Goal: Communication & Community: Answer question/provide support

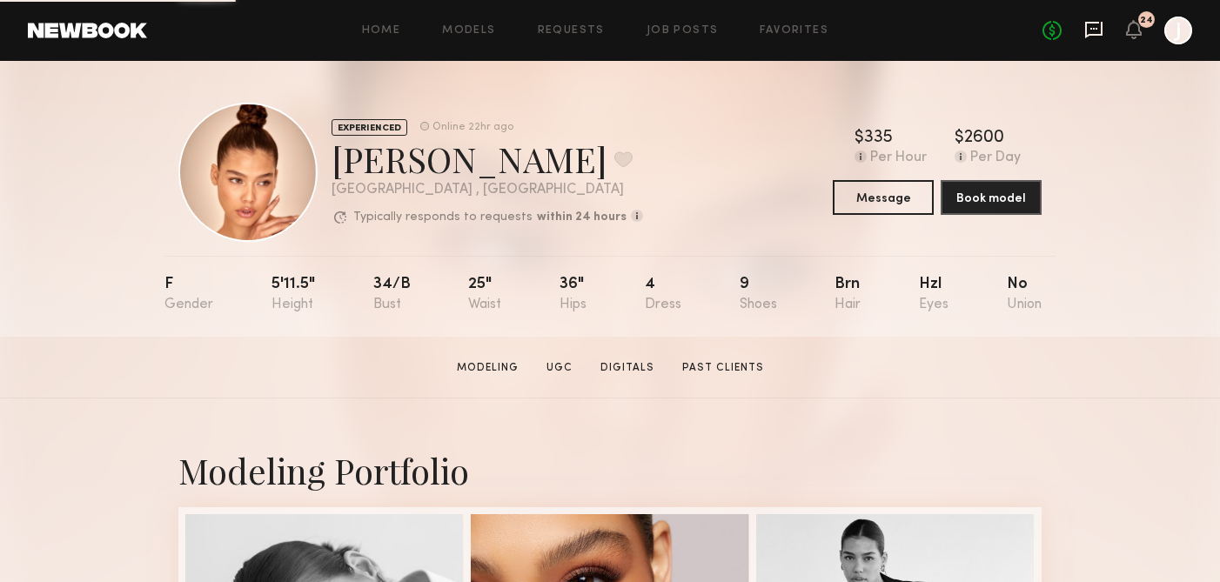
click at [1092, 37] on icon at bounding box center [1094, 29] width 19 height 19
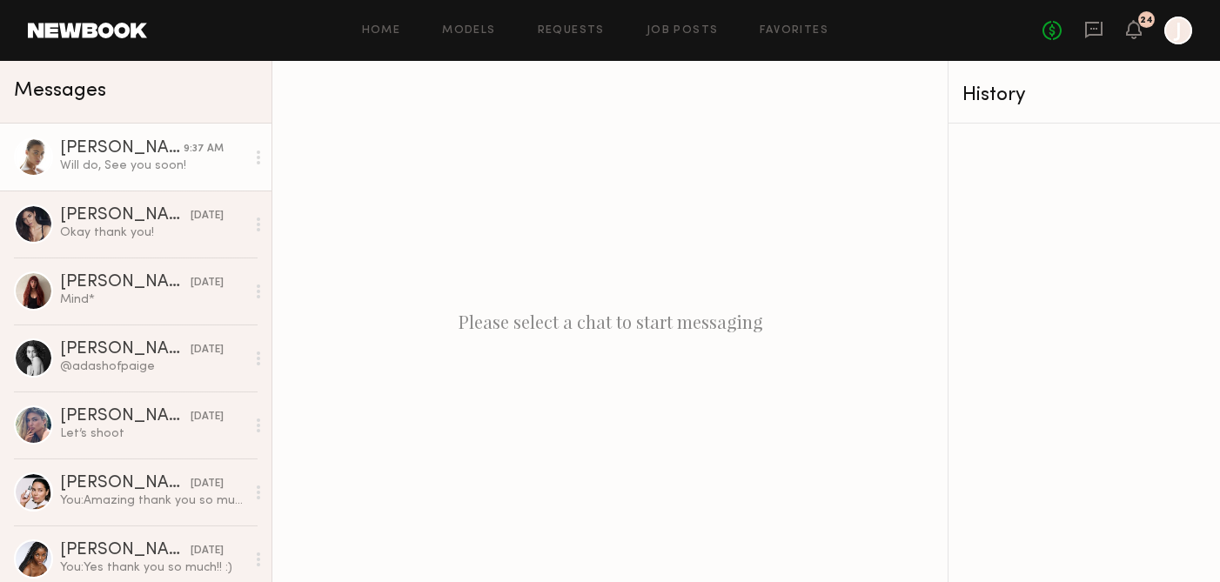
click at [122, 166] on div "Will do, See you soon!" at bounding box center [152, 166] width 185 height 17
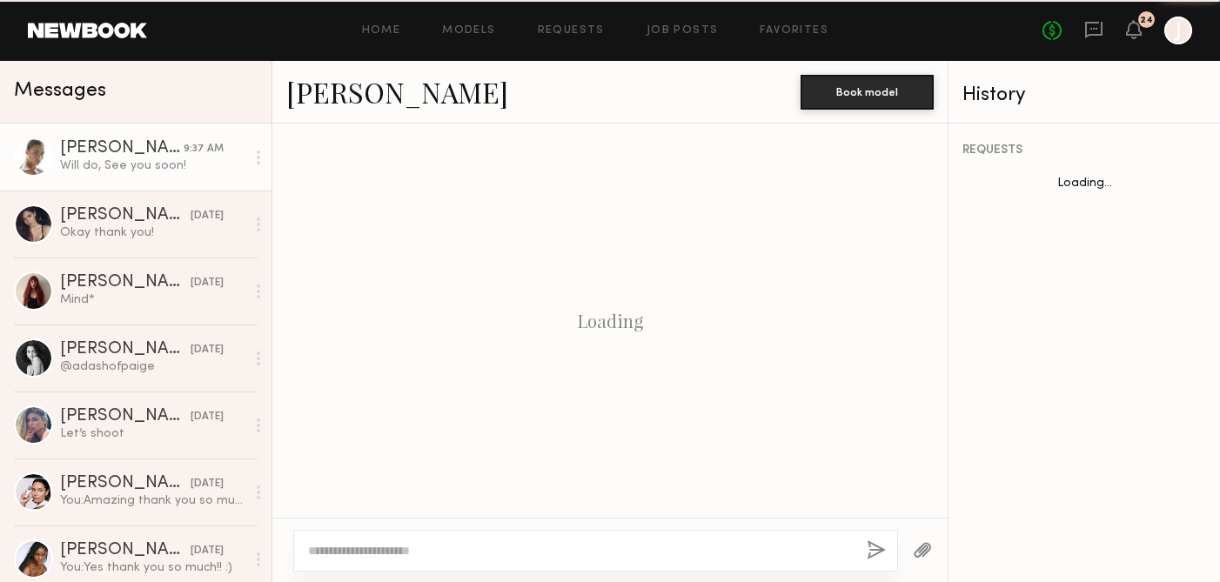
scroll to position [2046, 0]
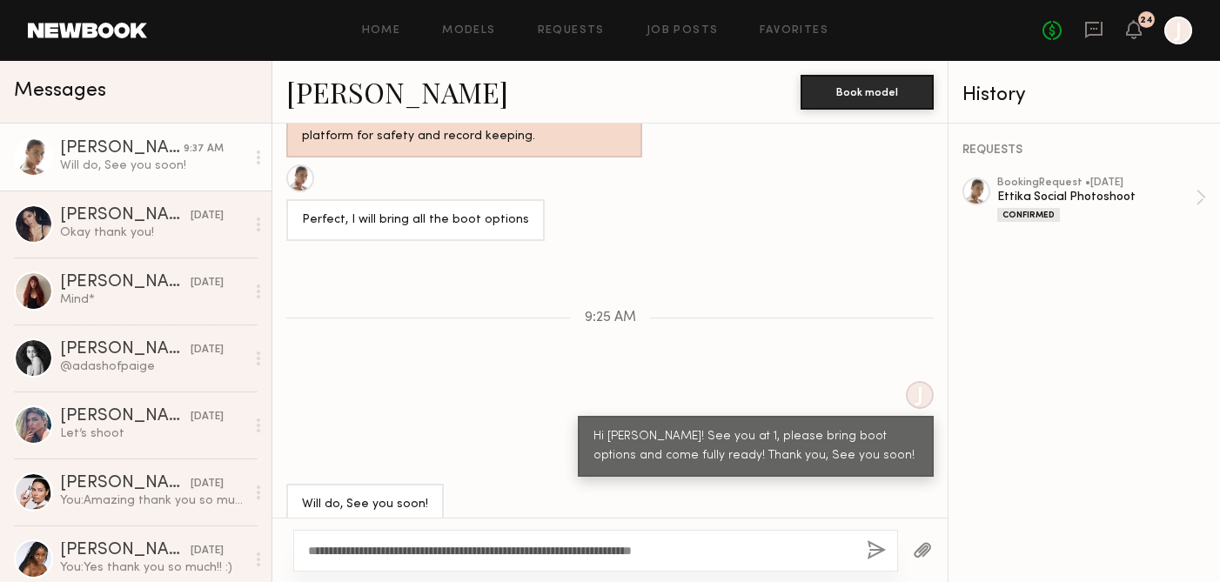
type textarea "**********"
click at [875, 554] on button "button" at bounding box center [876, 552] width 19 height 22
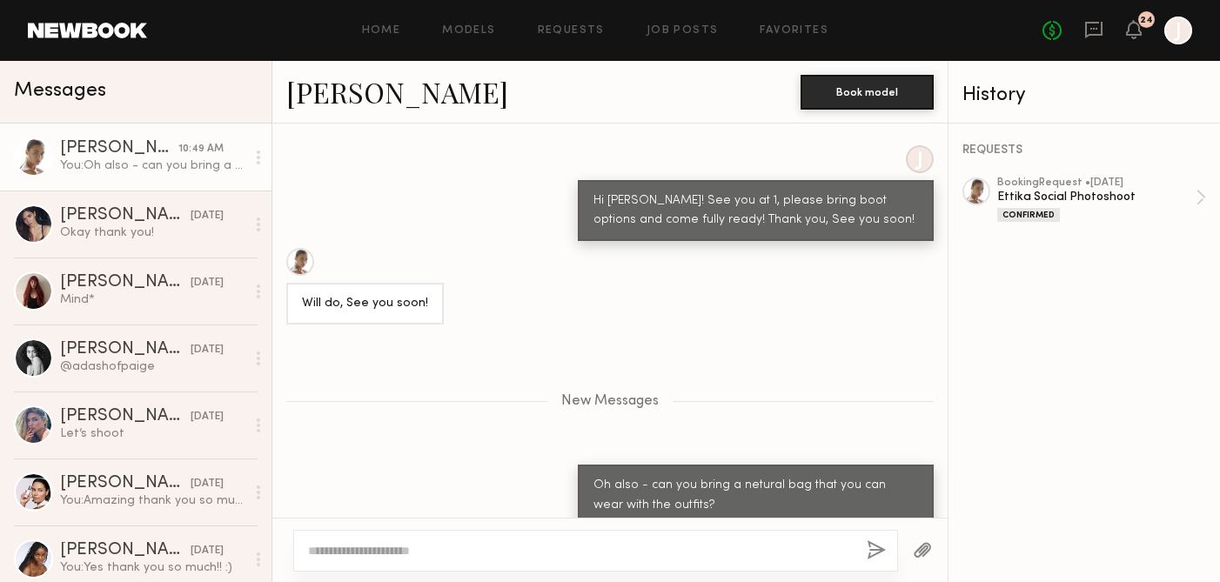
click at [610, 544] on textarea at bounding box center [580, 550] width 545 height 17
type textarea "**********"
click at [882, 559] on button "button" at bounding box center [876, 552] width 19 height 22
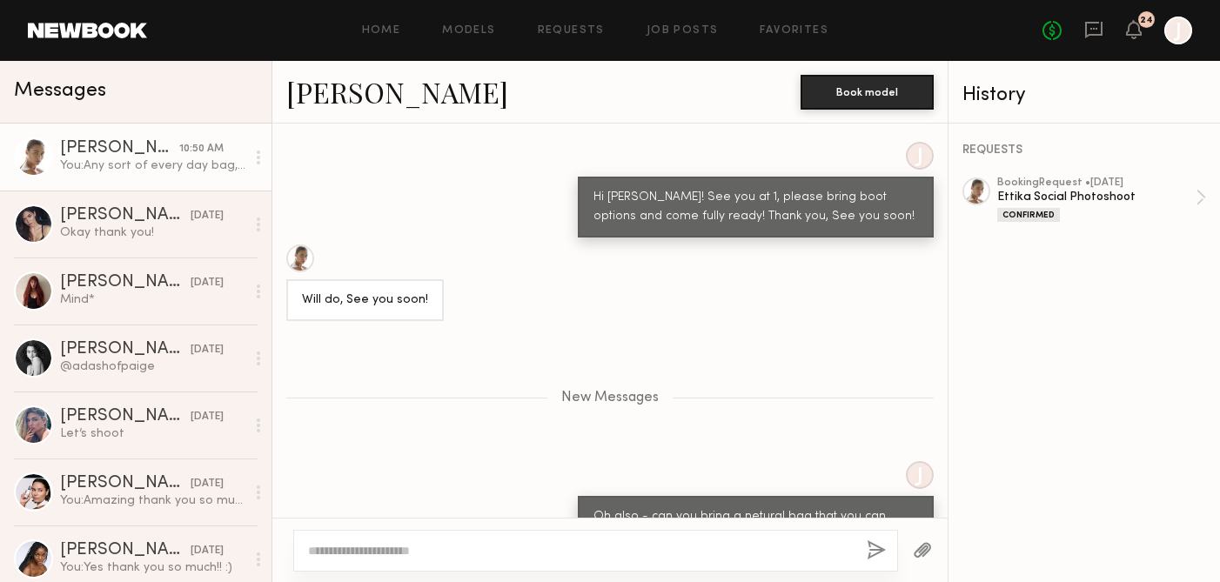
scroll to position [2272, 0]
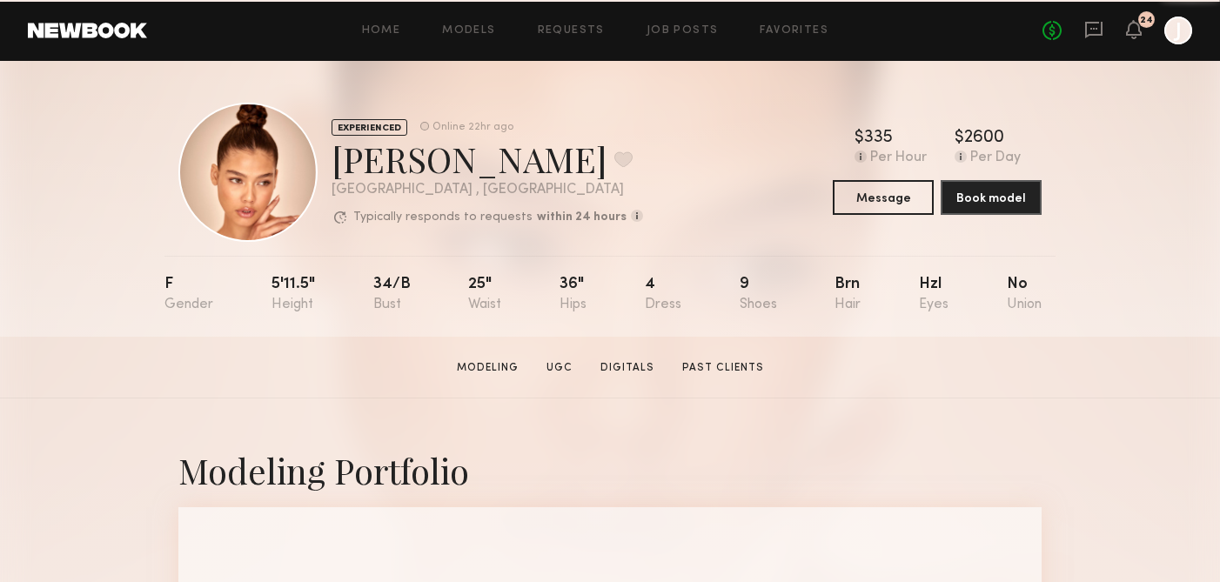
click at [1086, 15] on header "Home Models Requests Job Posts Favorites Sign Out No fees up to $5,000 24 J" at bounding box center [610, 30] width 1220 height 61
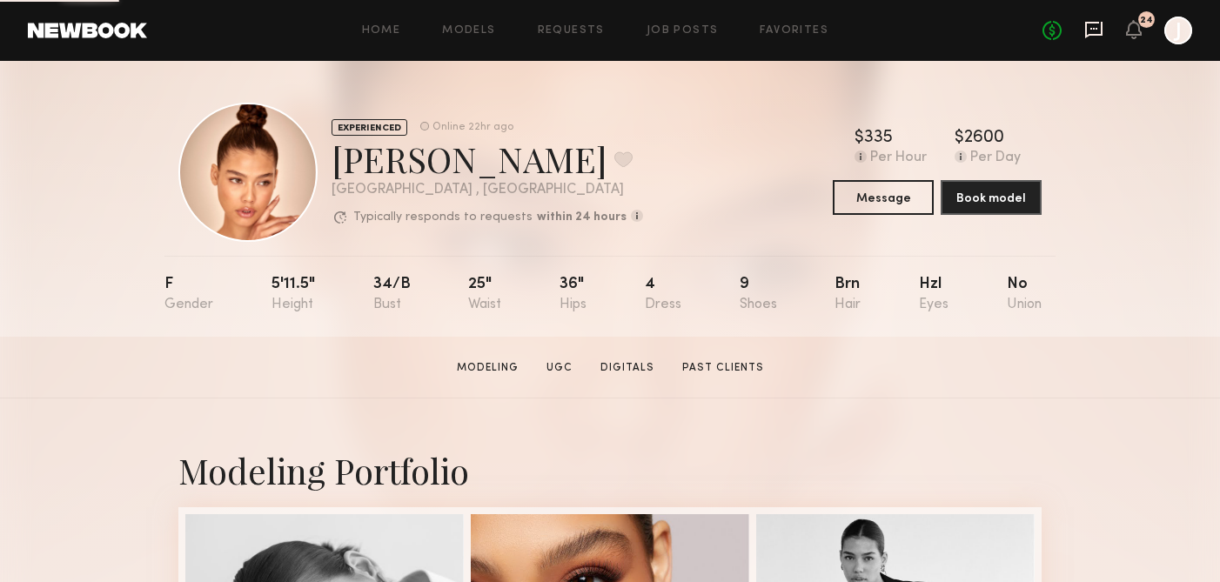
click at [1099, 20] on icon at bounding box center [1094, 29] width 19 height 19
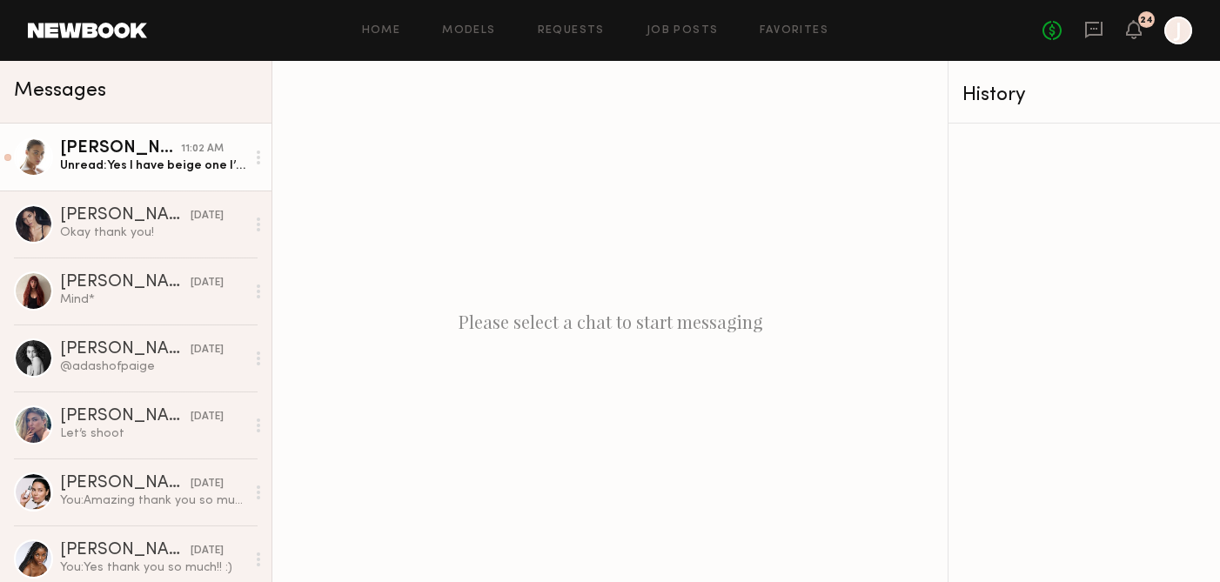
click at [142, 172] on div "Unread: Yes I have beige one I’ll bring" at bounding box center [152, 166] width 185 height 17
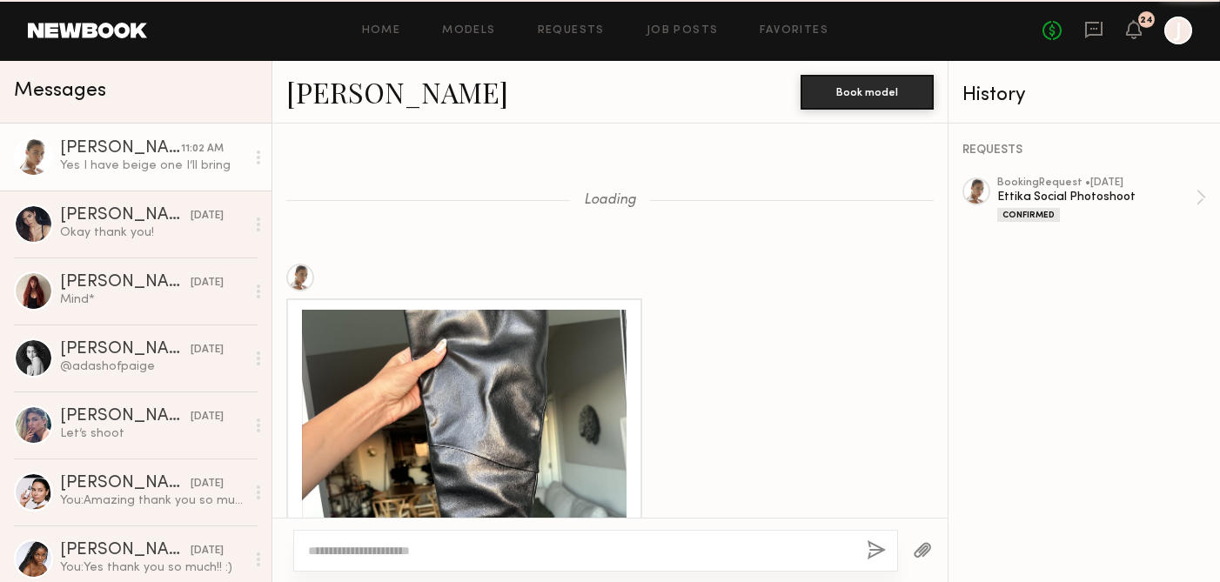
scroll to position [1816, 0]
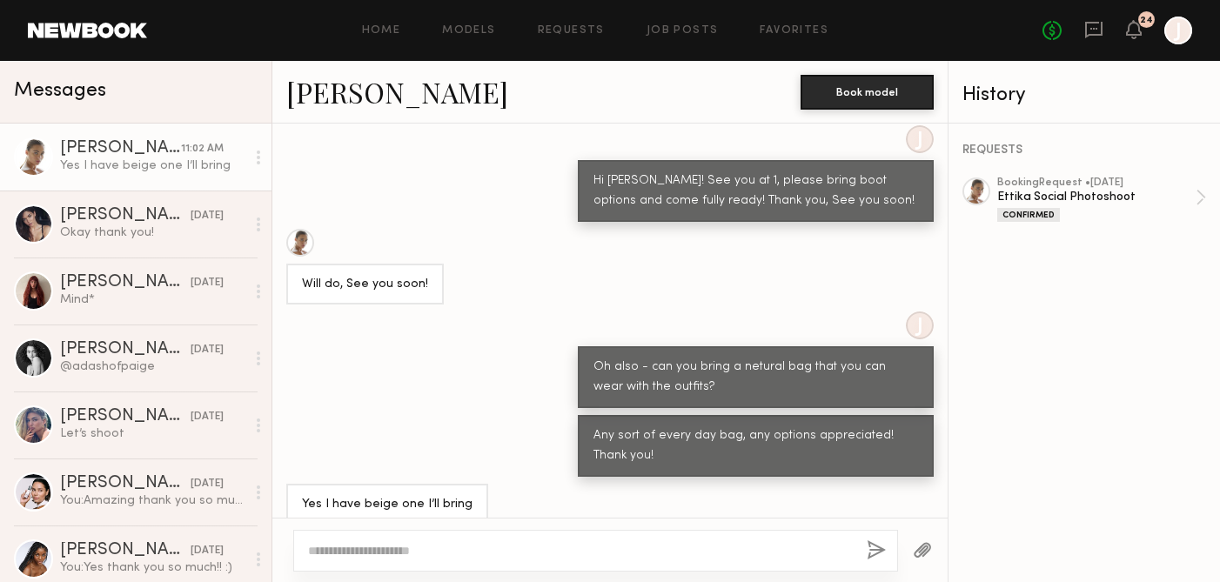
click at [342, 495] on div "Yes I have beige one I’ll bring" at bounding box center [387, 505] width 171 height 20
click at [341, 495] on div "Yes I have beige one I’ll bring" at bounding box center [387, 505] width 171 height 20
click at [924, 556] on button "button" at bounding box center [922, 552] width 19 height 22
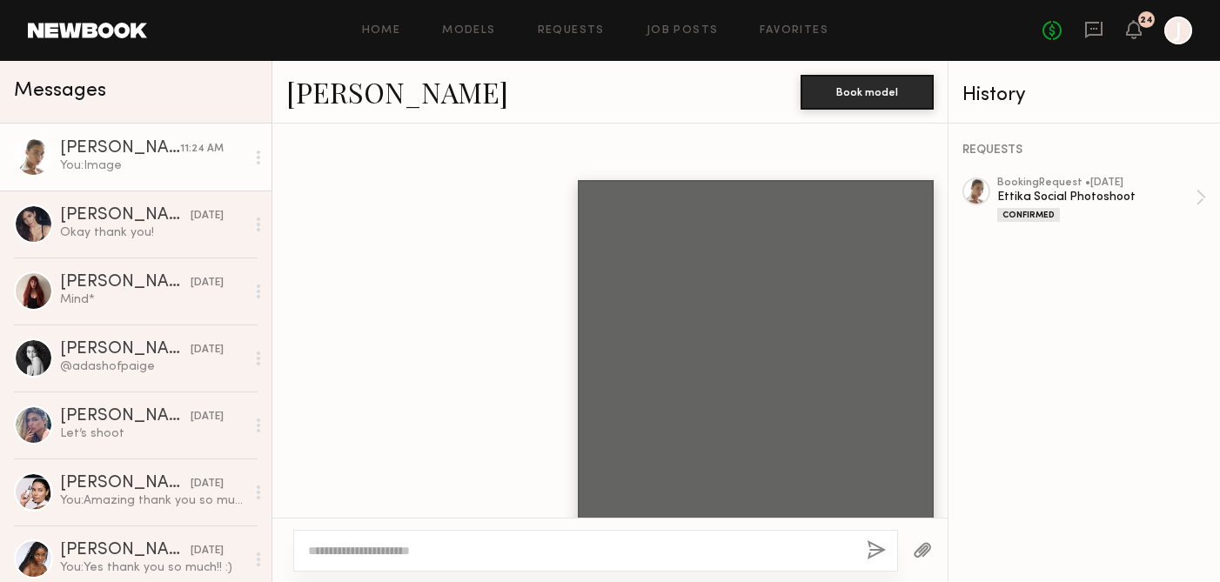
click at [925, 551] on button "button" at bounding box center [922, 552] width 19 height 22
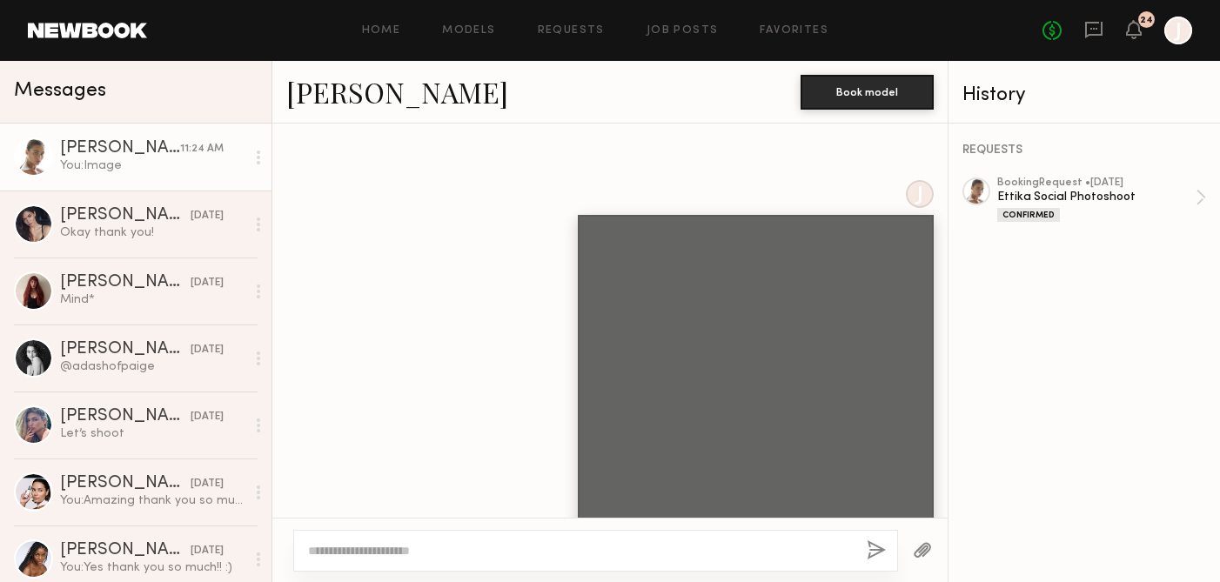
click at [919, 541] on button "button" at bounding box center [922, 552] width 19 height 22
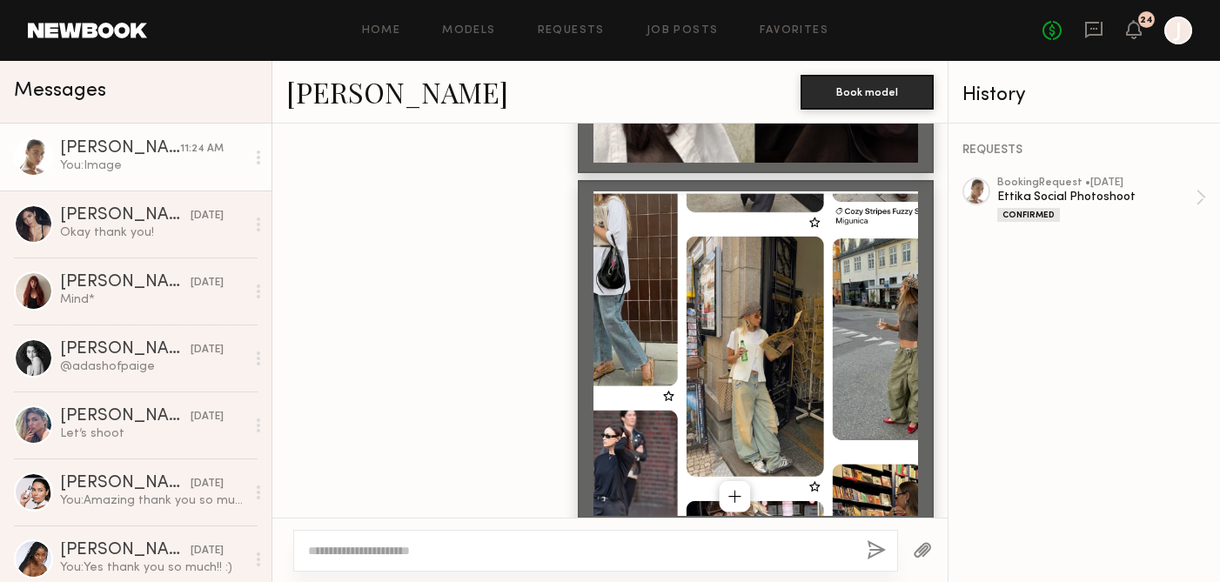
scroll to position [3078, 0]
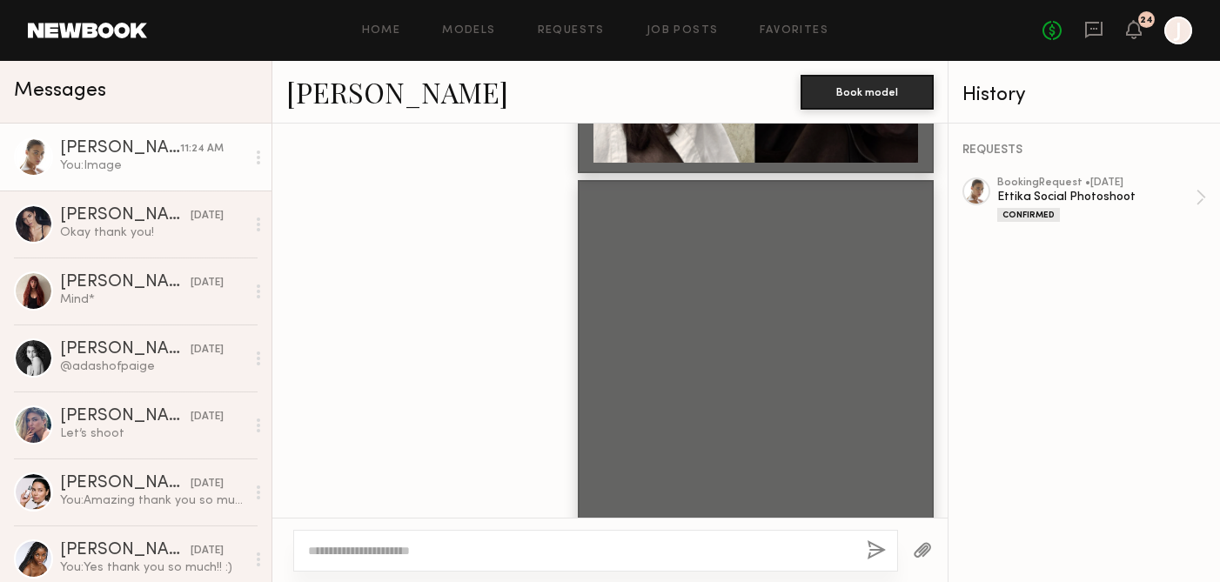
click at [934, 543] on div at bounding box center [923, 550] width 50 height 43
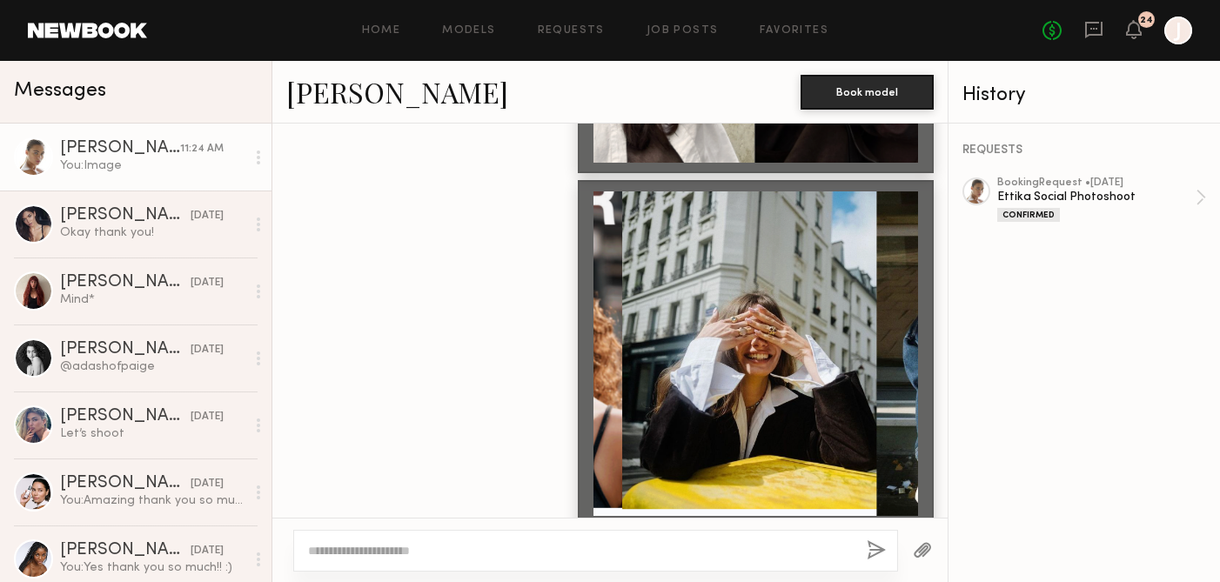
scroll to position [3431, 0]
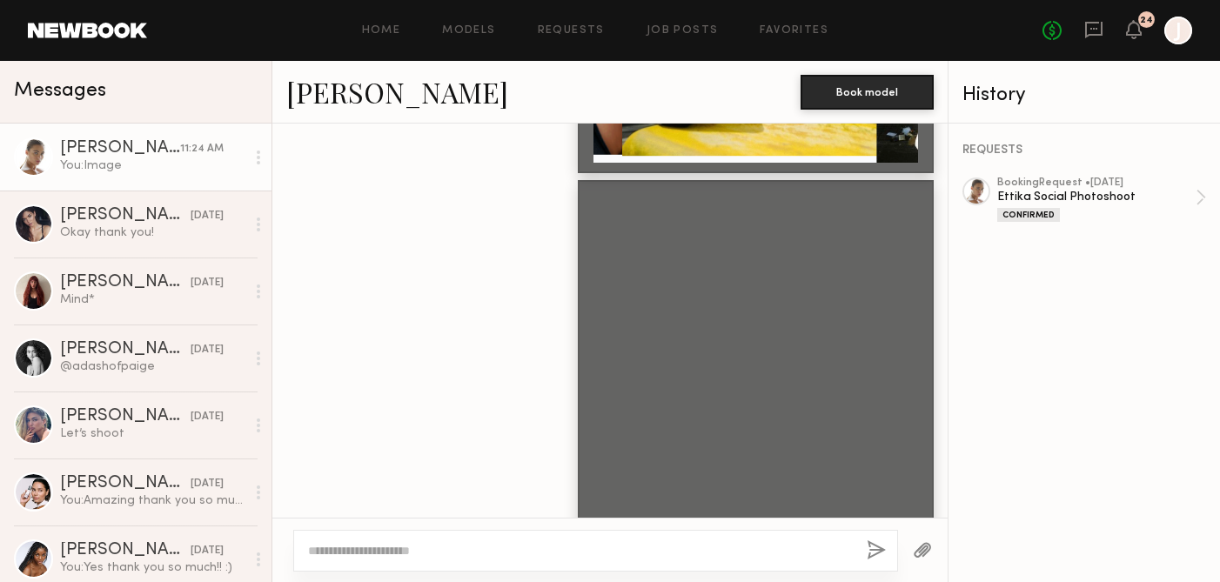
click at [383, 547] on textarea at bounding box center [580, 550] width 545 height 17
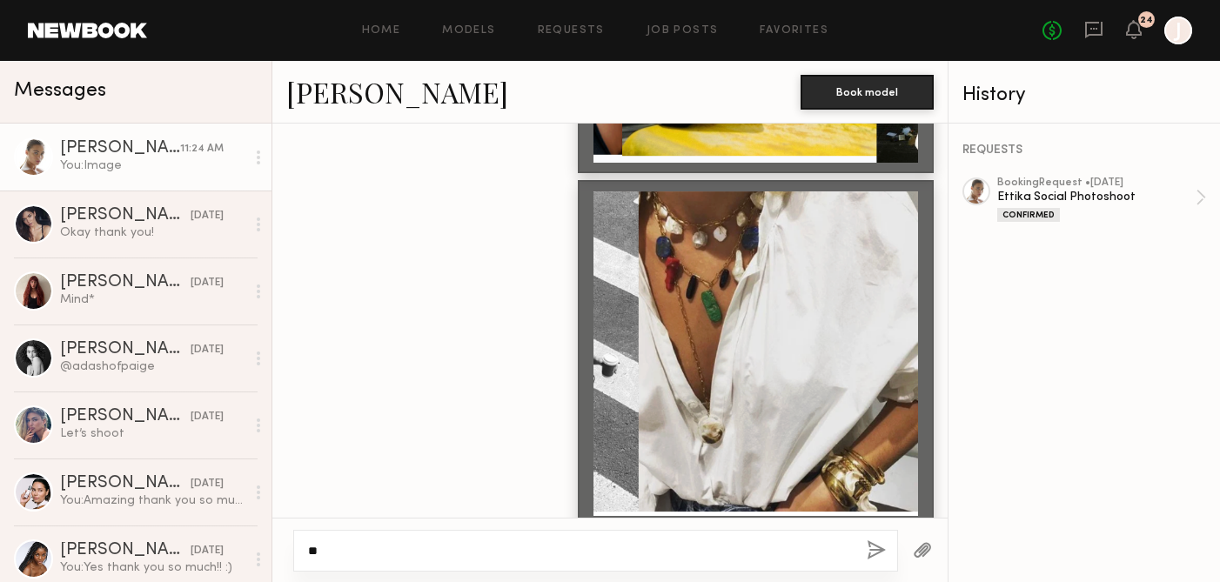
type textarea "*"
type textarea "**********"
click at [869, 551] on button "button" at bounding box center [876, 552] width 19 height 22
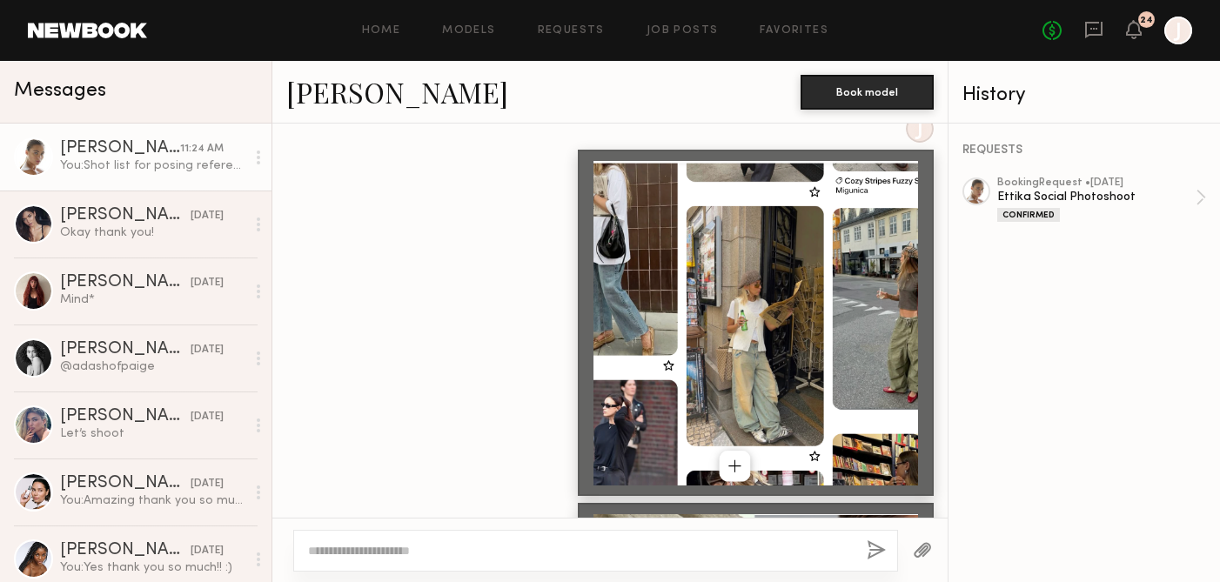
scroll to position [2420, 0]
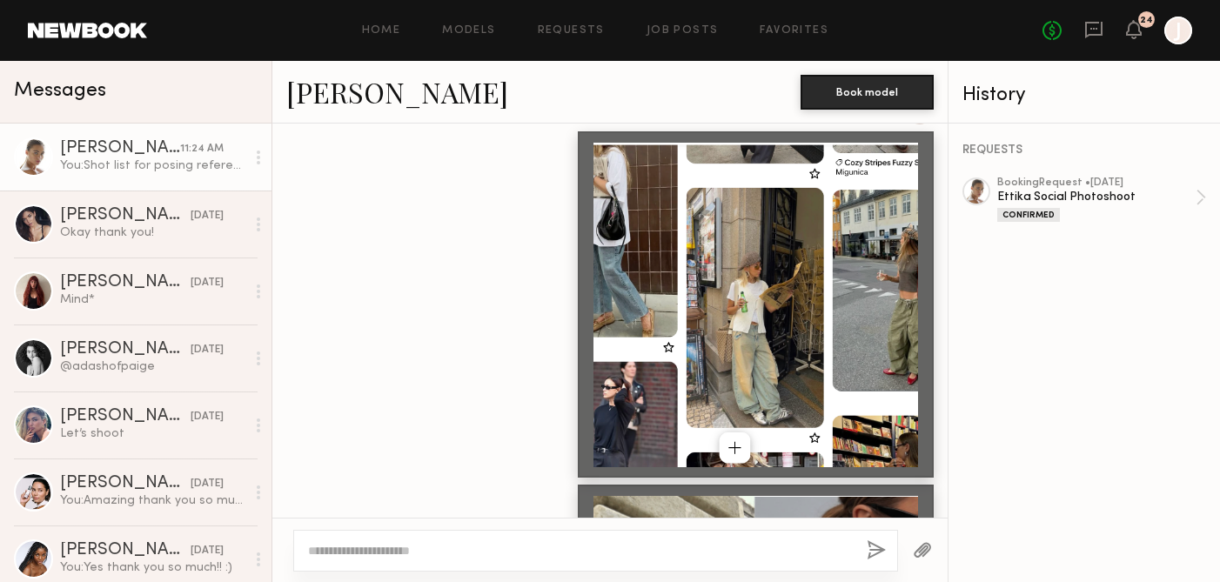
click at [815, 265] on div at bounding box center [756, 305] width 325 height 325
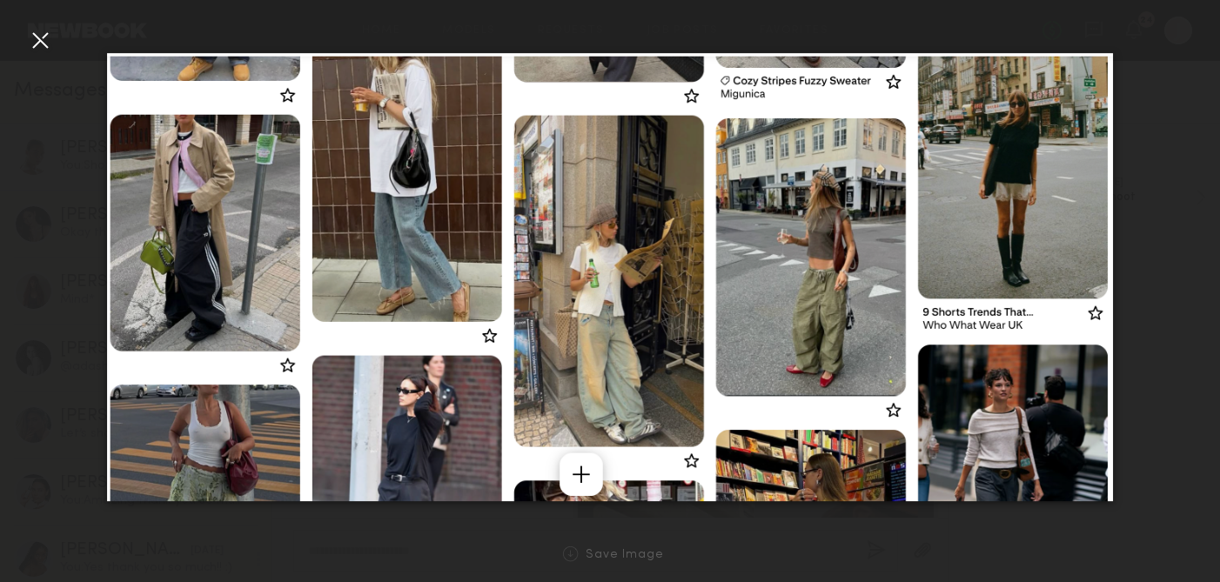
click at [48, 57] on div at bounding box center [610, 277] width 1220 height 499
click at [42, 50] on div at bounding box center [40, 40] width 28 height 28
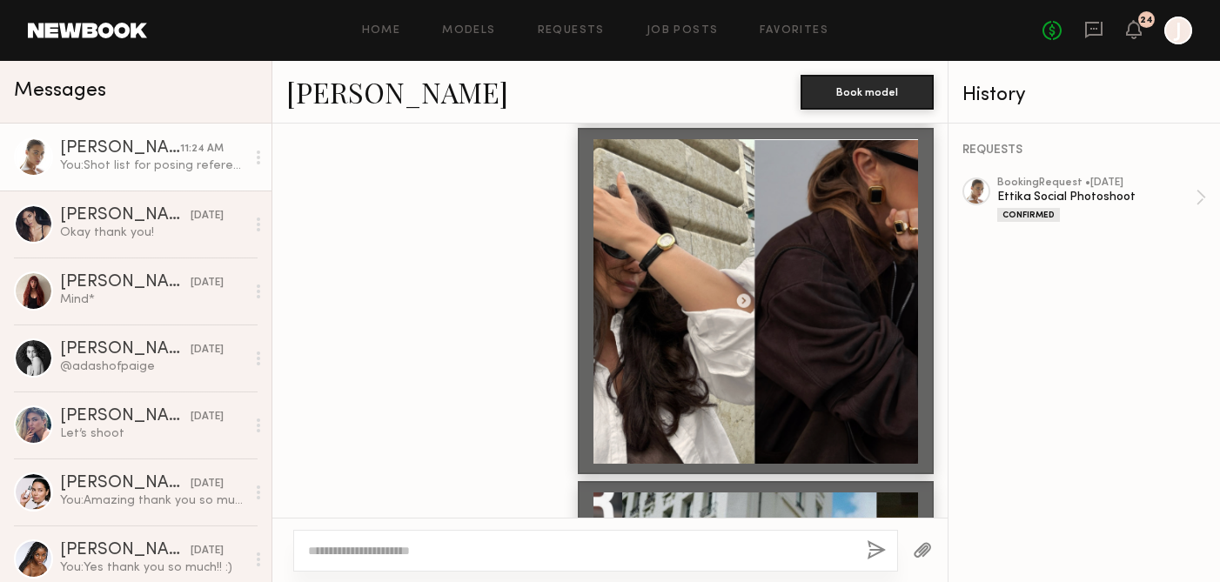
scroll to position [2777, 0]
click at [725, 282] on div at bounding box center [756, 301] width 325 height 325
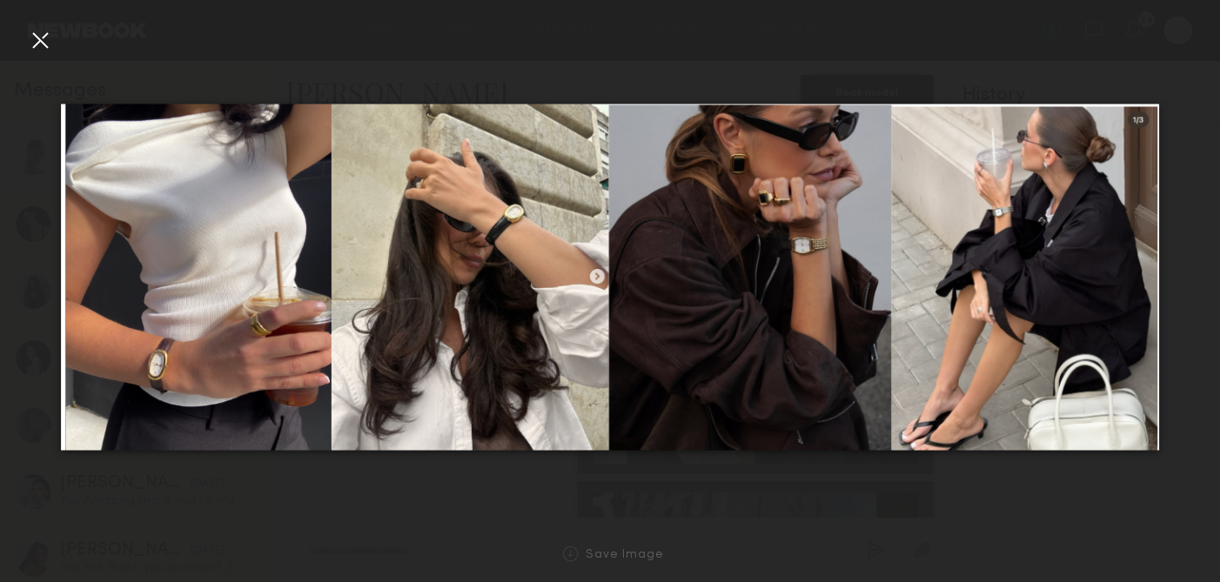
click at [44, 43] on div at bounding box center [40, 40] width 28 height 28
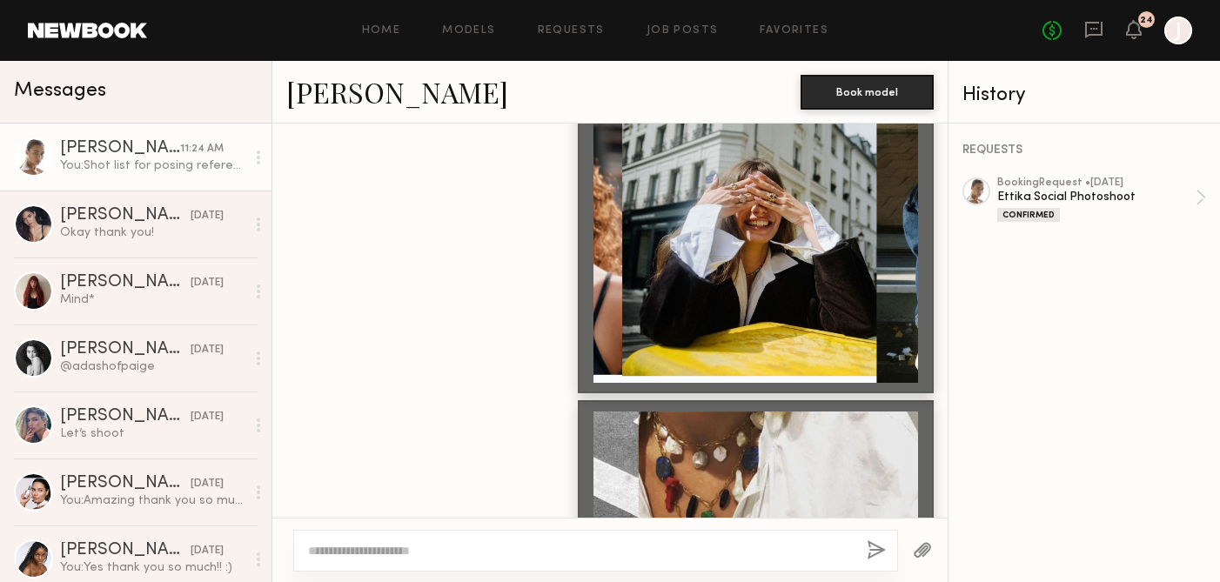
scroll to position [3209, 0]
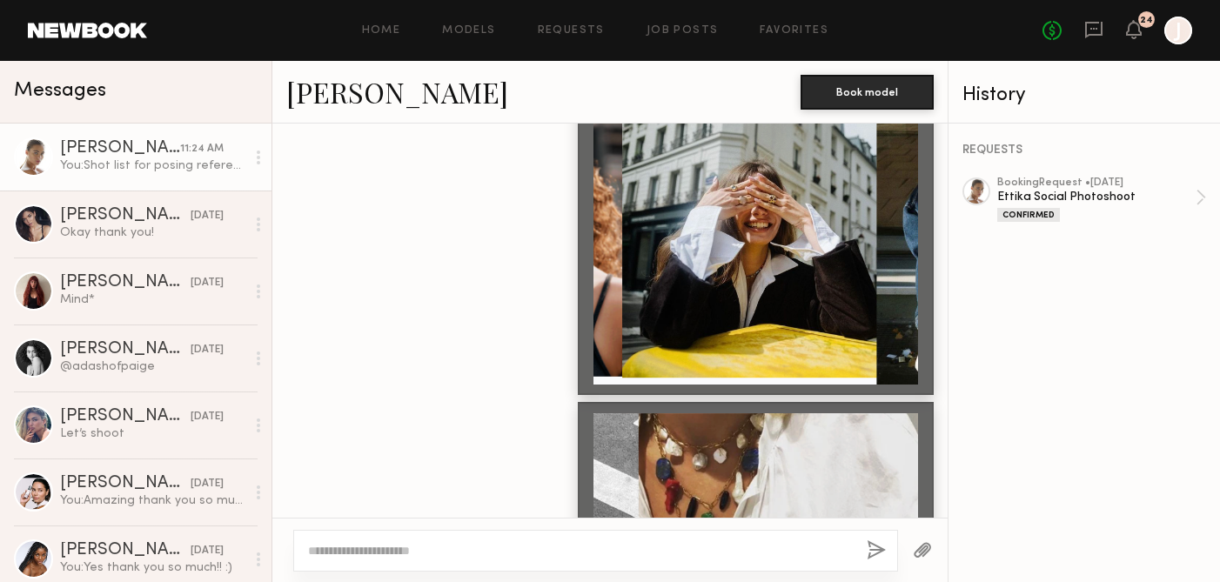
click at [701, 259] on div at bounding box center [756, 222] width 325 height 325
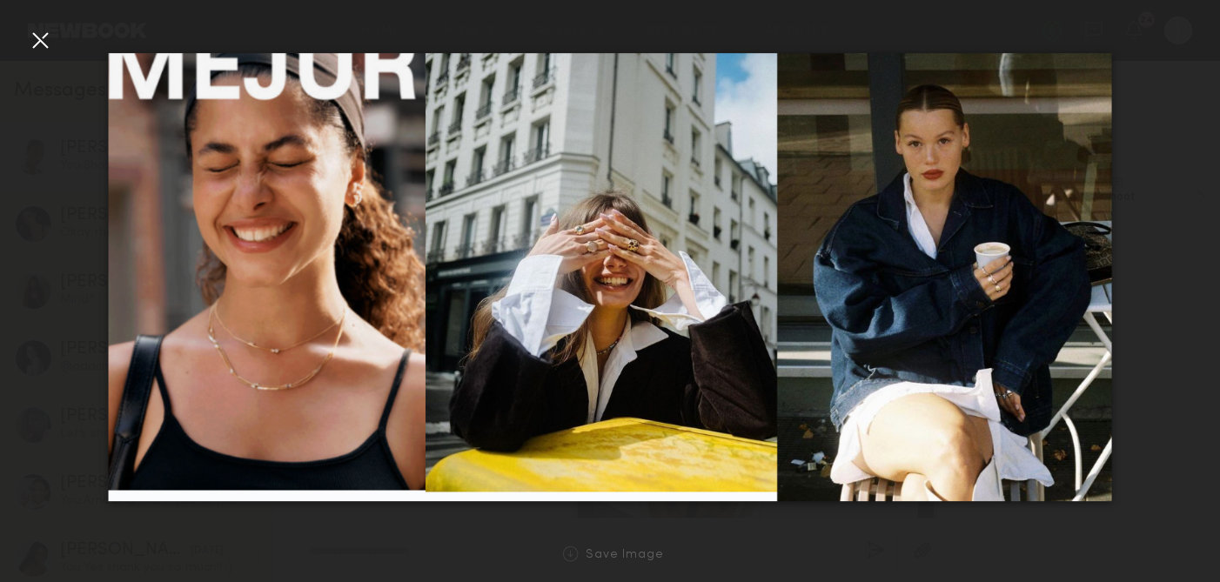
click at [37, 30] on div at bounding box center [40, 40] width 28 height 28
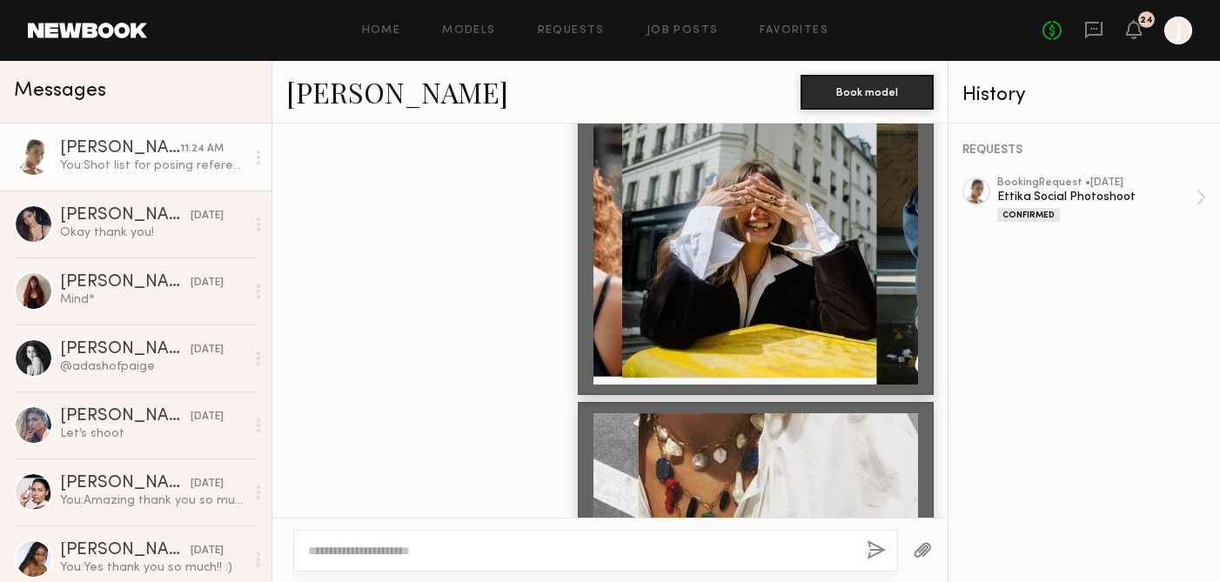
click at [763, 189] on div at bounding box center [756, 222] width 325 height 325
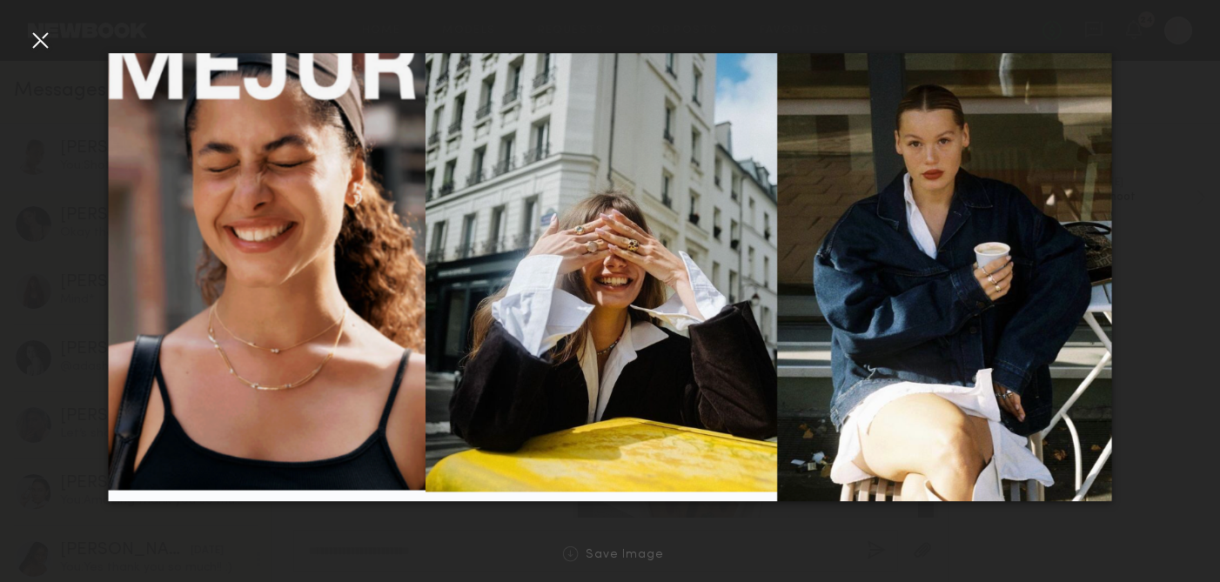
click at [53, 40] on div at bounding box center [40, 40] width 28 height 28
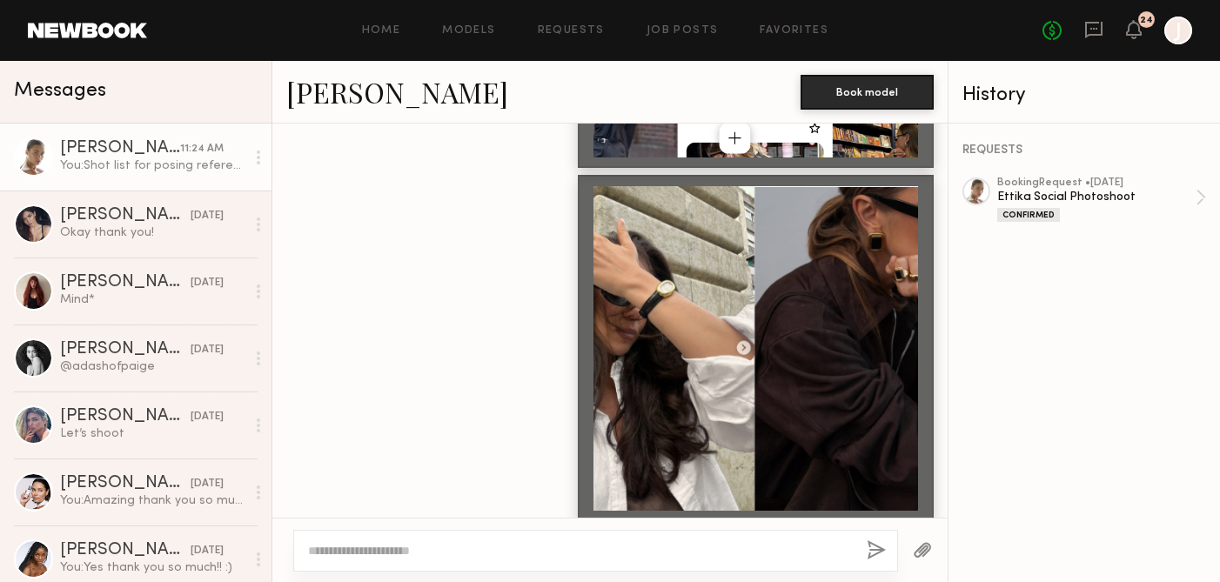
scroll to position [2705, 0]
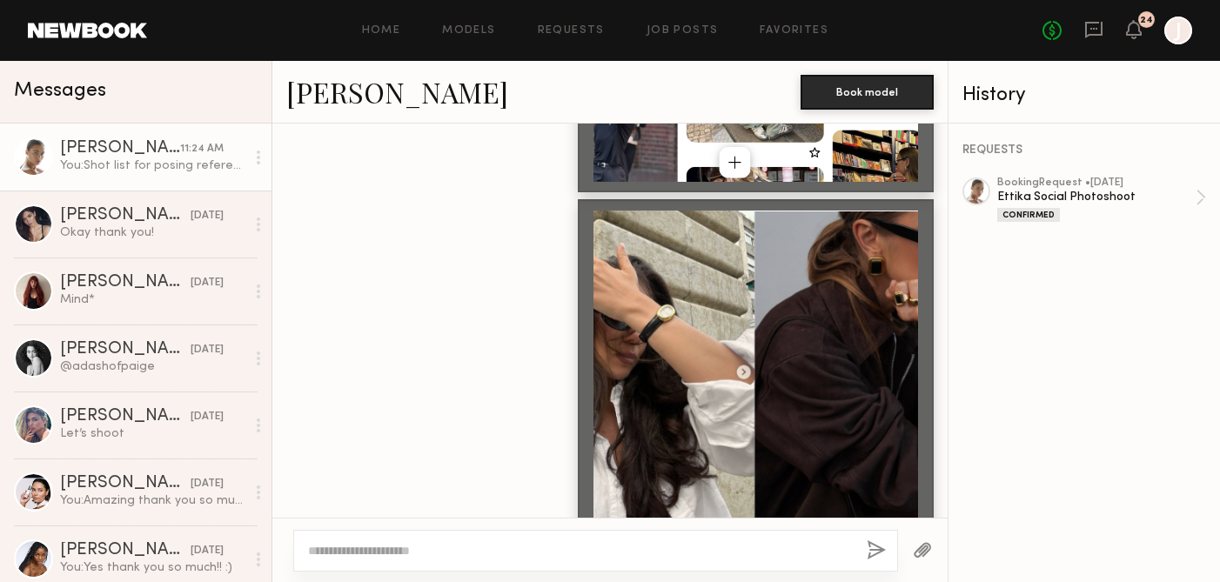
click at [705, 366] on div at bounding box center [756, 373] width 325 height 325
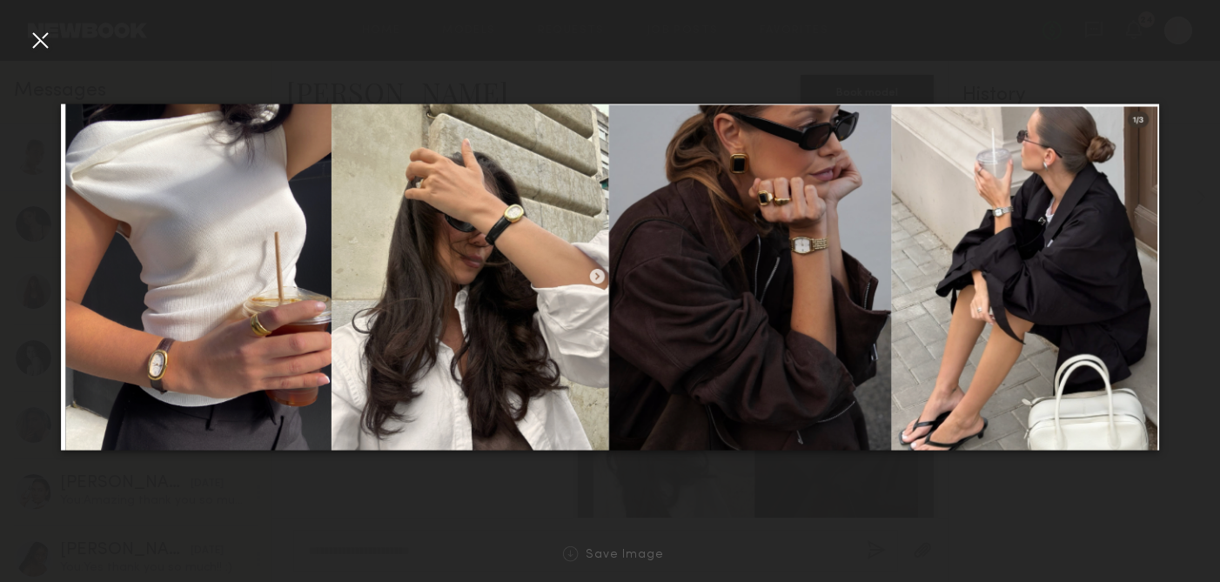
click at [22, 42] on div at bounding box center [610, 277] width 1220 height 499
click at [50, 34] on div at bounding box center [40, 40] width 28 height 28
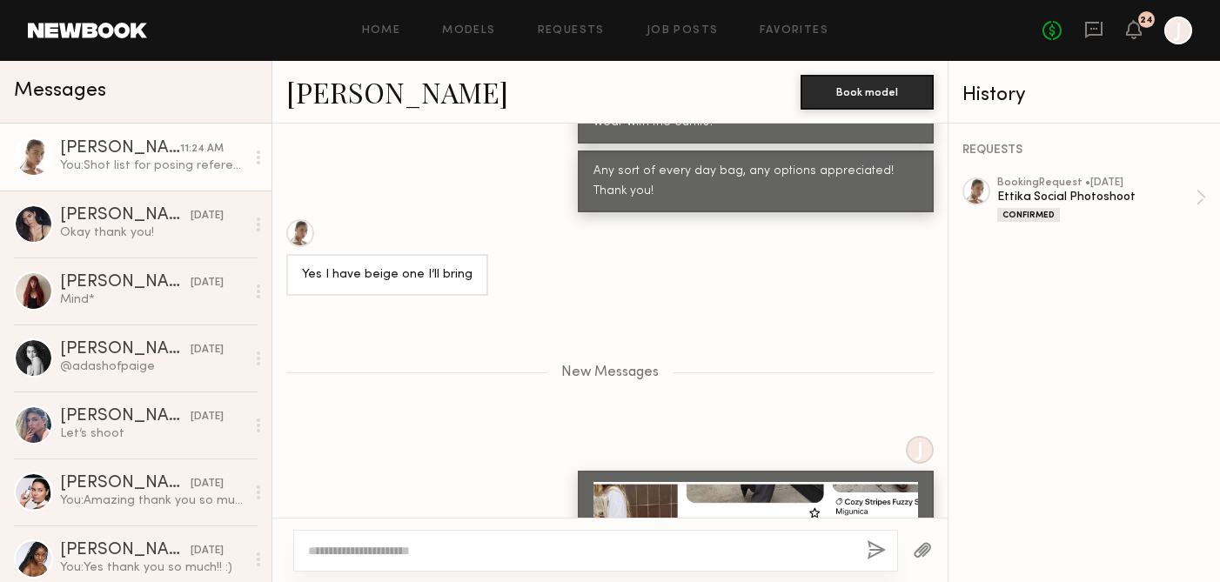
scroll to position [3480, 0]
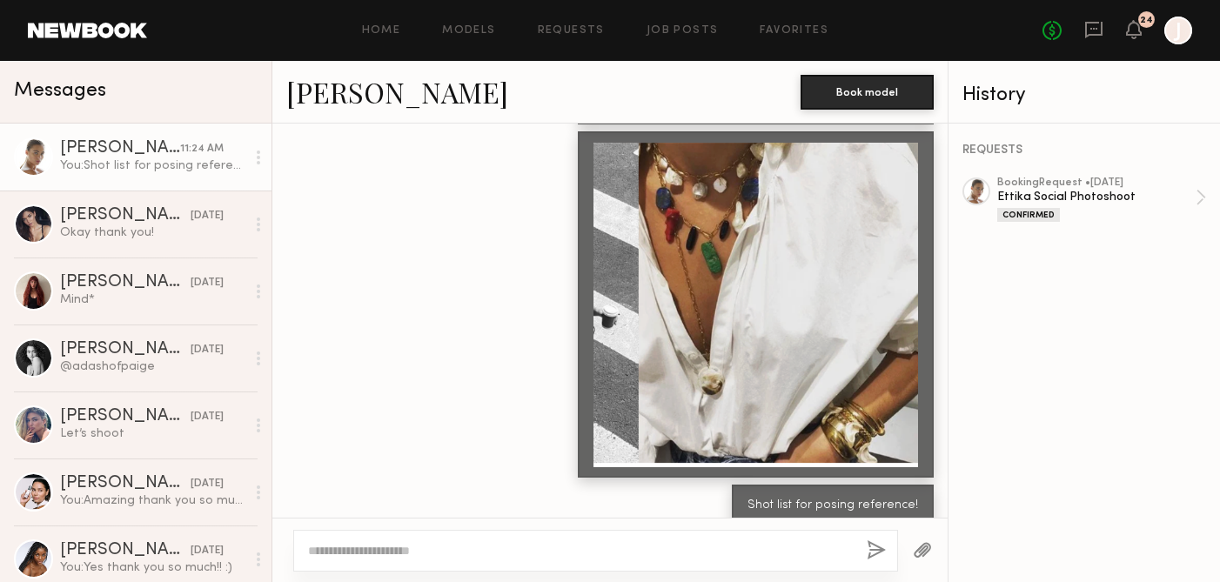
click at [138, 167] on div "You: Shot list for posing reference!" at bounding box center [152, 166] width 185 height 17
